Goal: Information Seeking & Learning: Learn about a topic

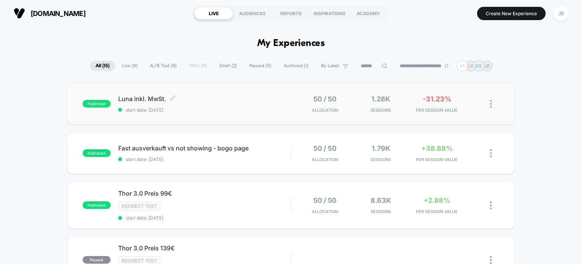
click at [246, 101] on span "[PERSON_NAME] inkl. MwSt. Click to edit experience details" at bounding box center [204, 99] width 173 height 8
click at [276, 163] on div "published Fast ausverkauft vs not showing - bogo page start date: [DATE] 50 / 5…" at bounding box center [291, 153] width 449 height 42
